Goal: Information Seeking & Learning: Learn about a topic

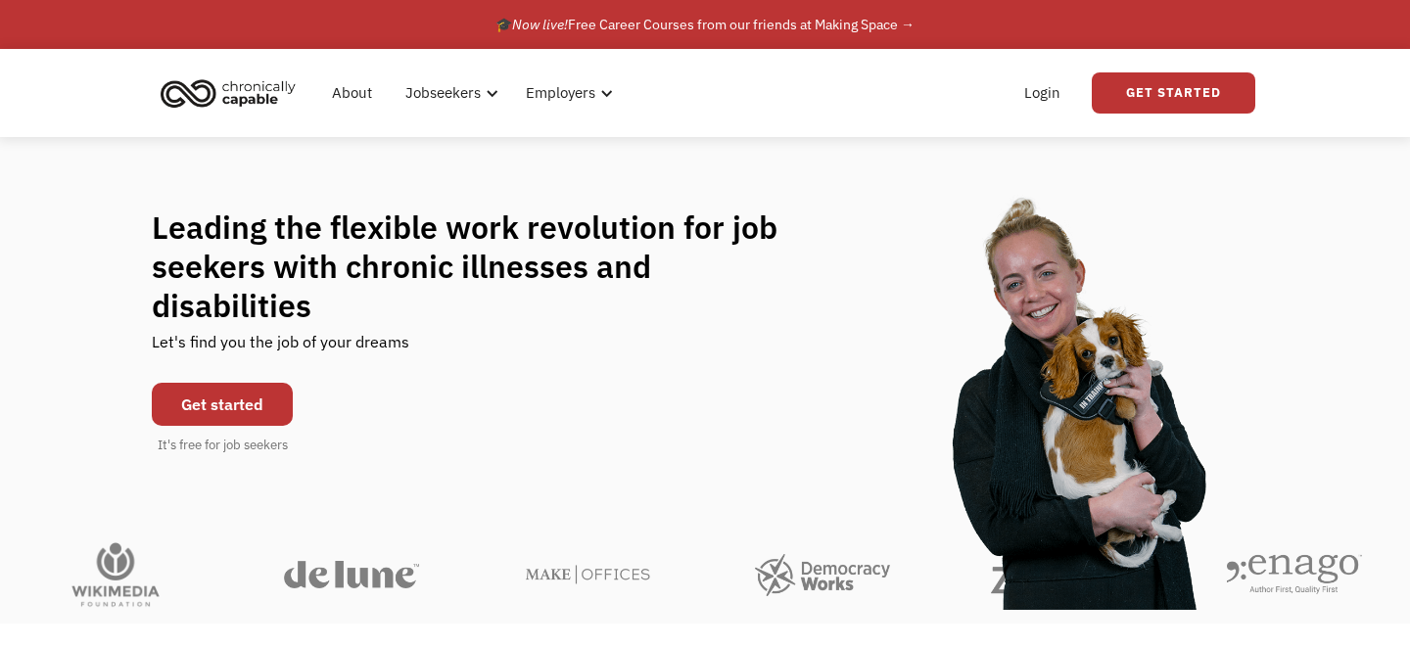
click at [716, 217] on div "Leading the flexible work revolution for job seekers with chronic illnesses and…" at bounding box center [705, 331] width 1410 height 389
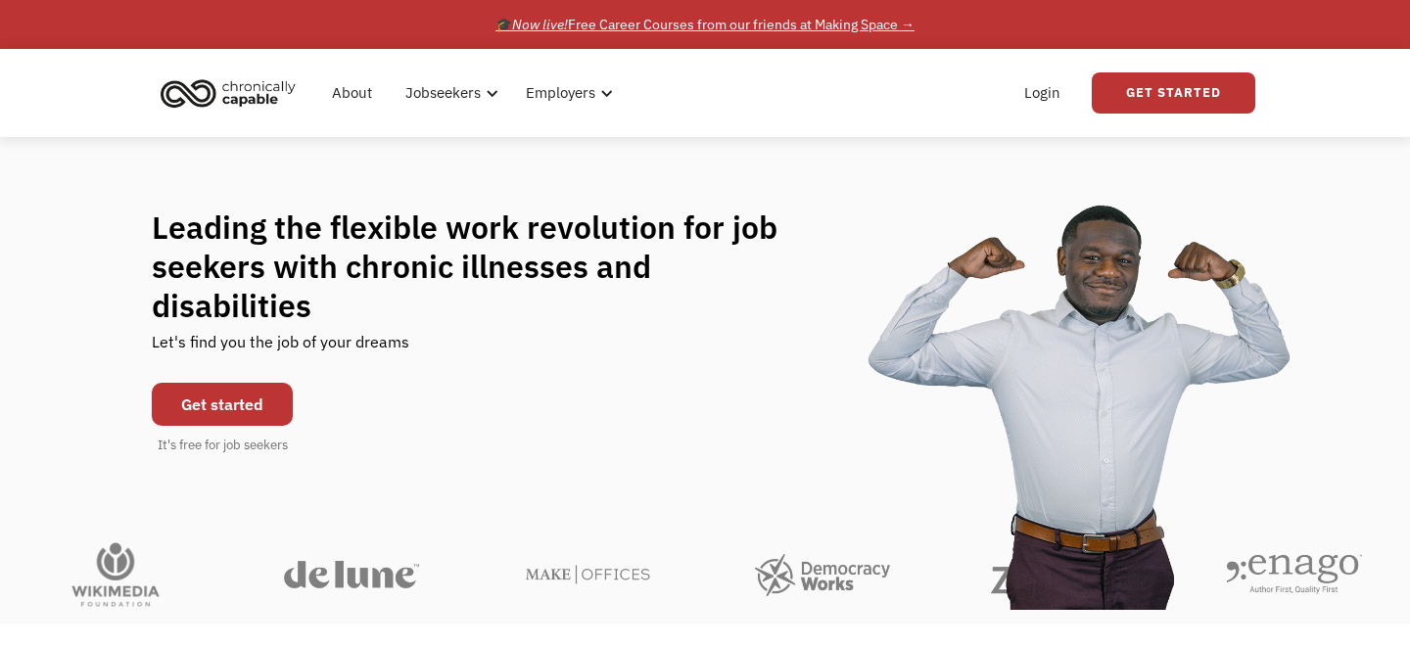
click at [833, 24] on div "🎓 Now live! Free Career Courses from our friends at Making Space →" at bounding box center [704, 24] width 419 height 23
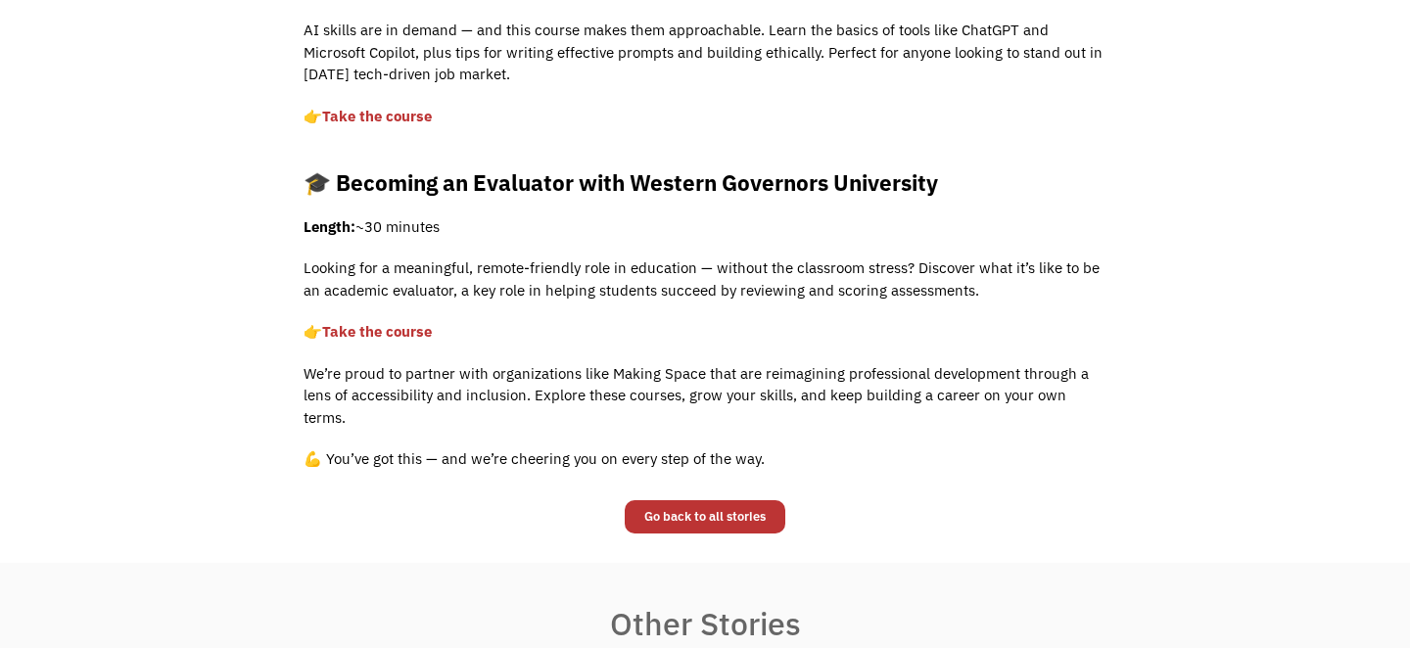
scroll to position [1339, 0]
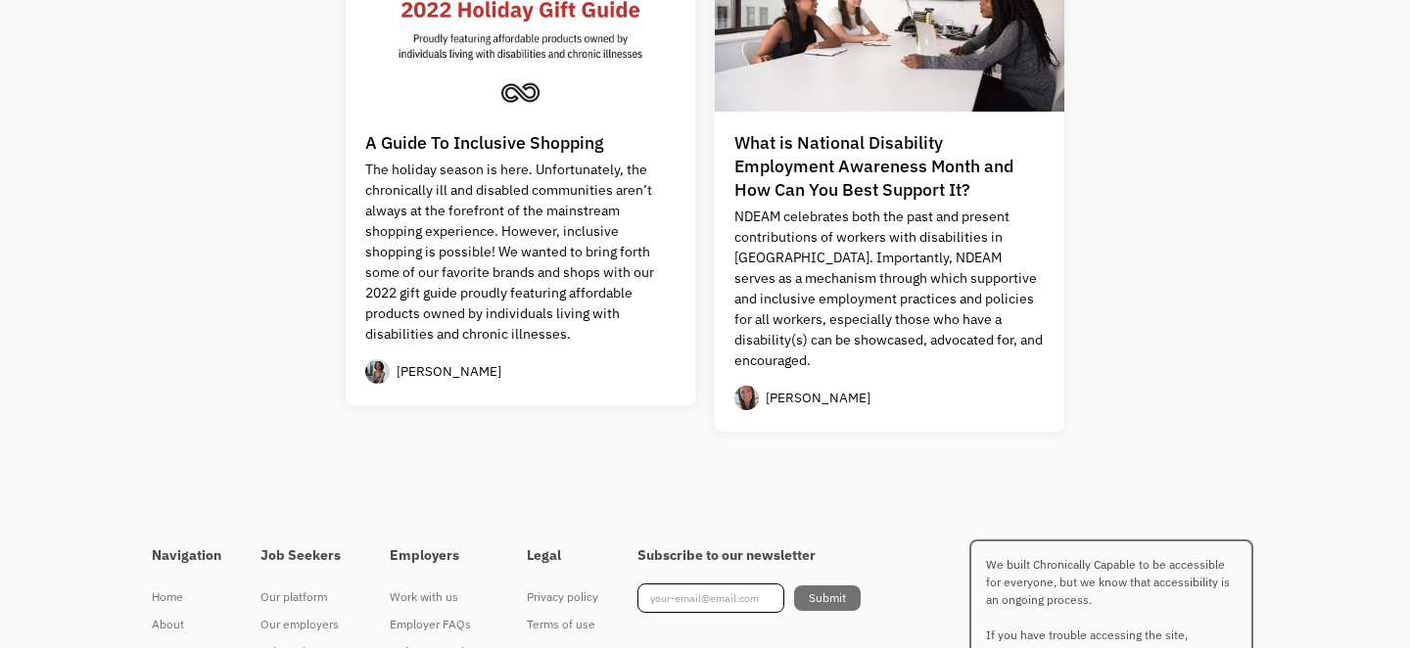
scroll to position [1881, 0]
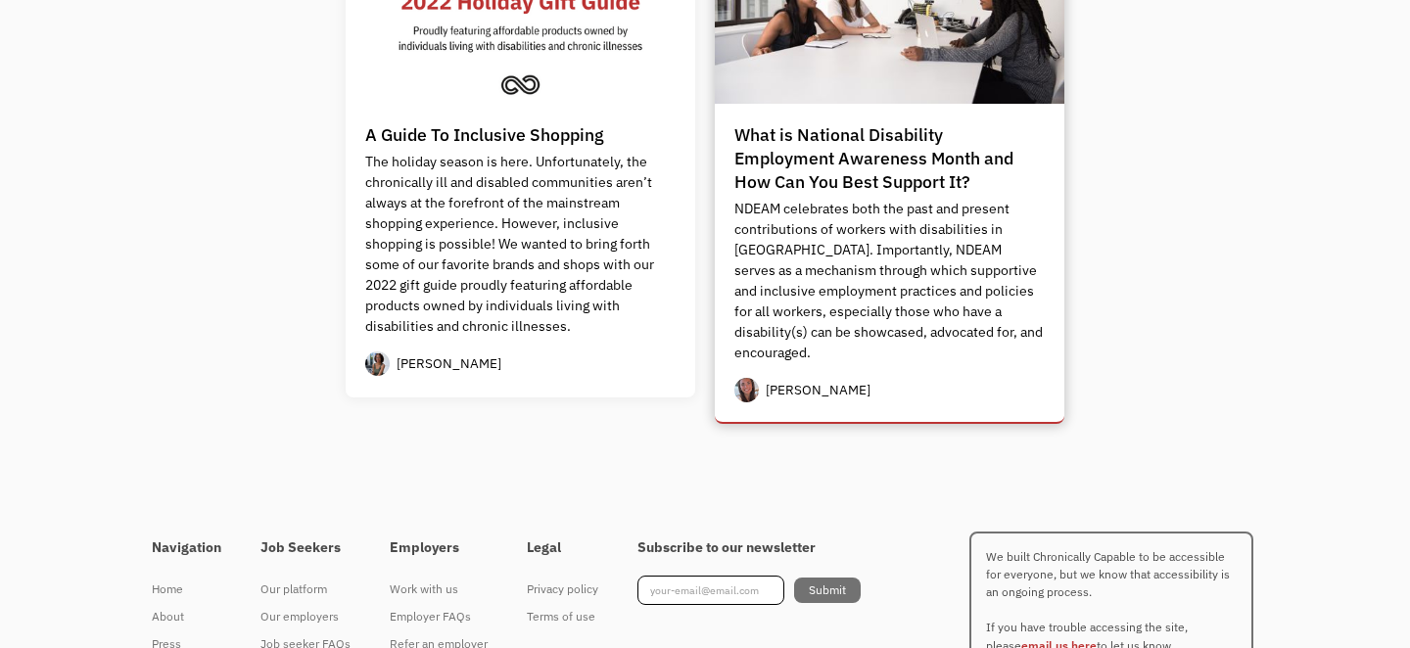
click at [784, 128] on div "What is National Disability Employment Awareness Month and How Can You Best Sup…" at bounding box center [889, 158] width 310 height 70
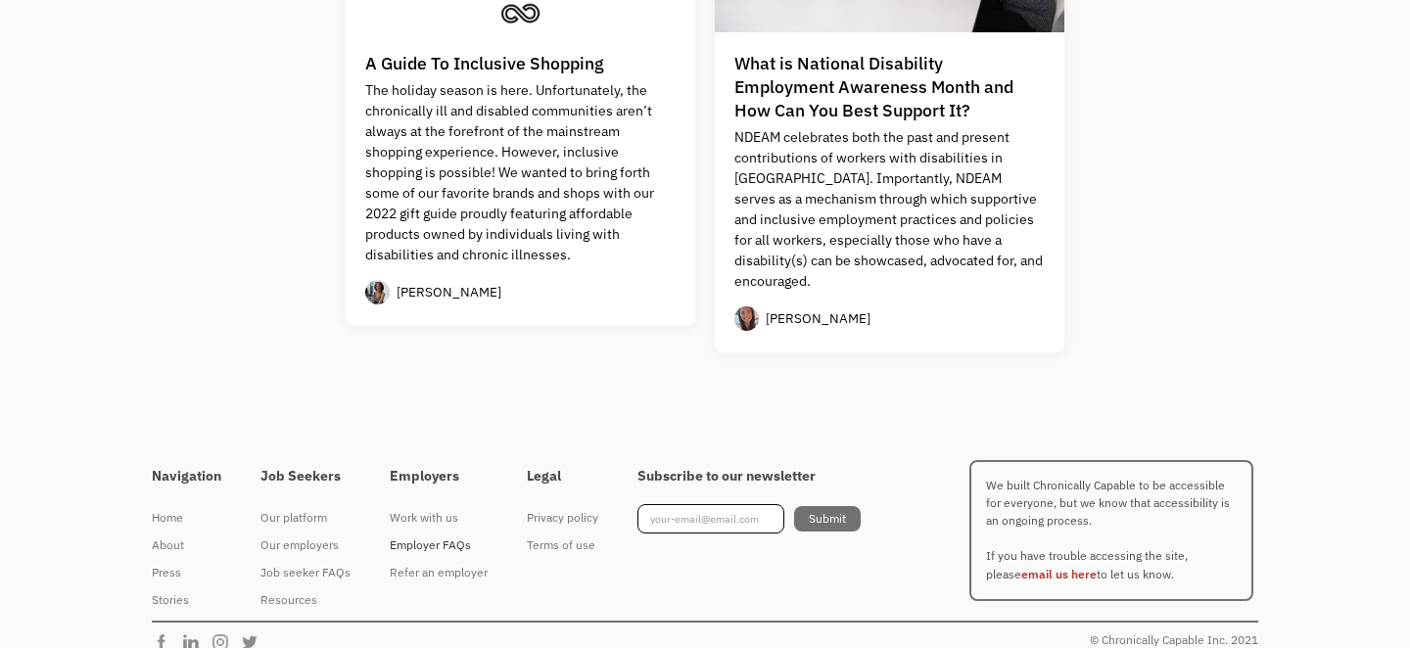
click at [429, 534] on div "Employer FAQs" at bounding box center [439, 545] width 98 height 23
click at [412, 506] on div "Work with us" at bounding box center [439, 517] width 98 height 23
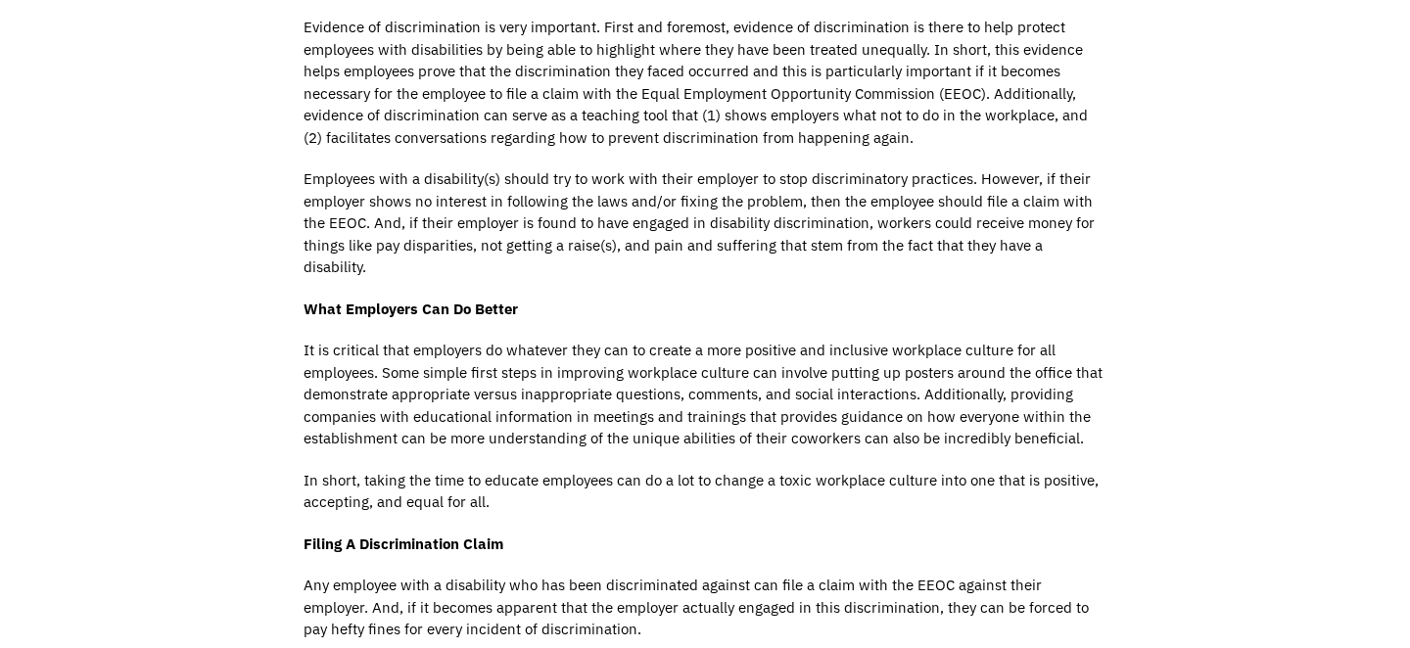
scroll to position [1916, 0]
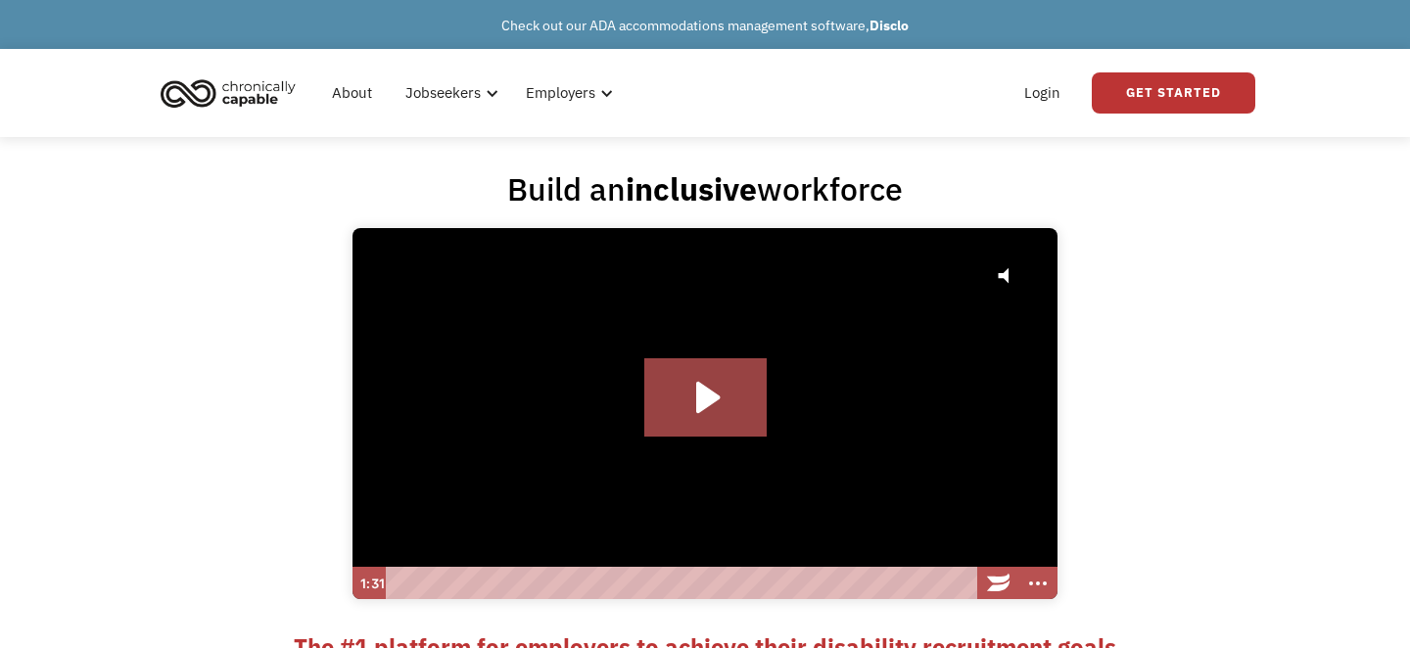
click at [1172, 379] on div "Build an inclusive workforce Click for sound @keyframes VOLUME_SMALL_WAVE_FLASH…" at bounding box center [705, 550] width 1410 height 763
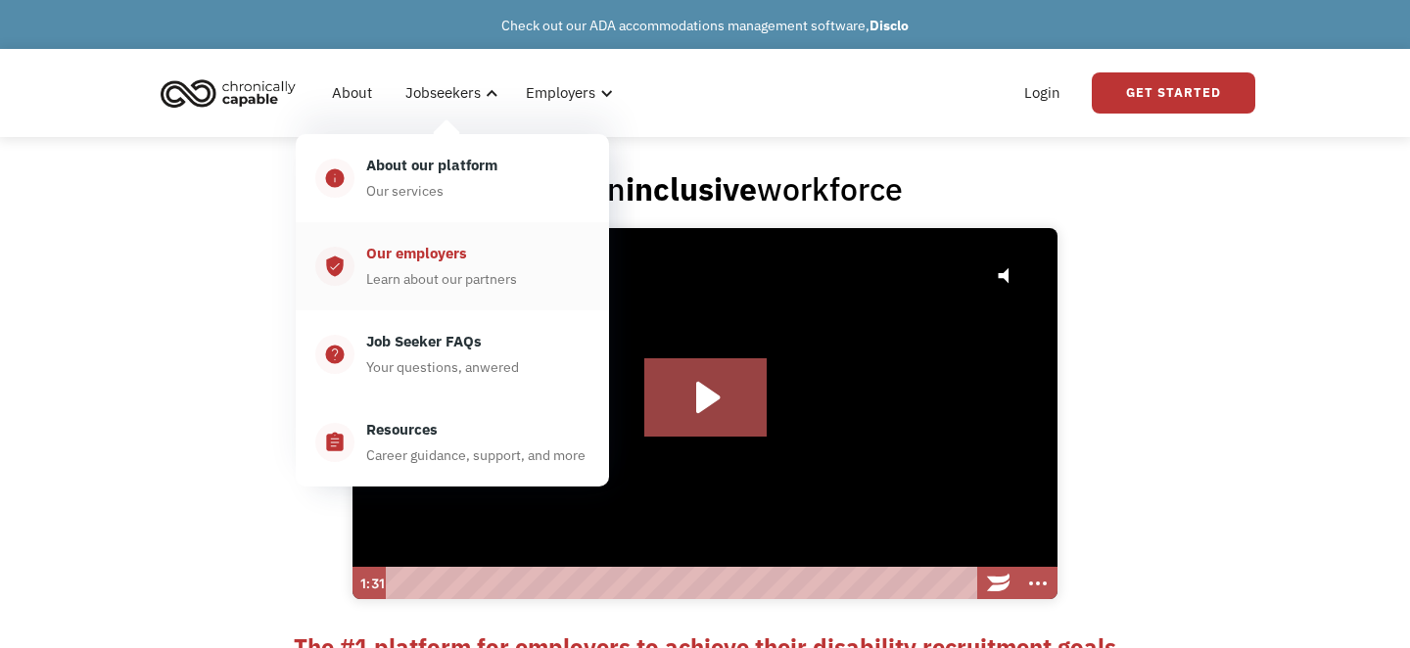
click at [433, 273] on div "Learn about our partners" at bounding box center [441, 278] width 151 height 23
